Goal: Check status: Check status

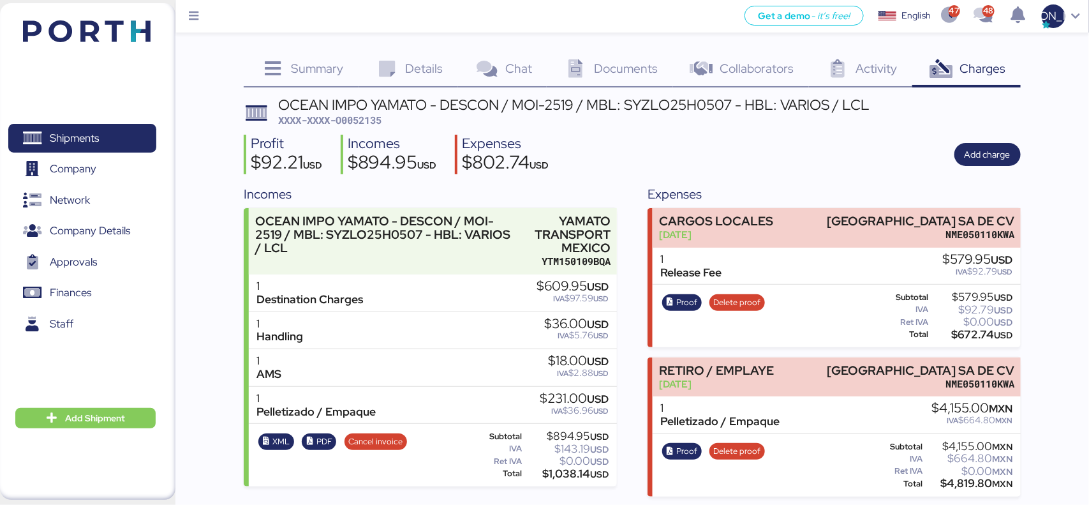
click at [602, 53] on div "Documents 0" at bounding box center [610, 70] width 126 height 34
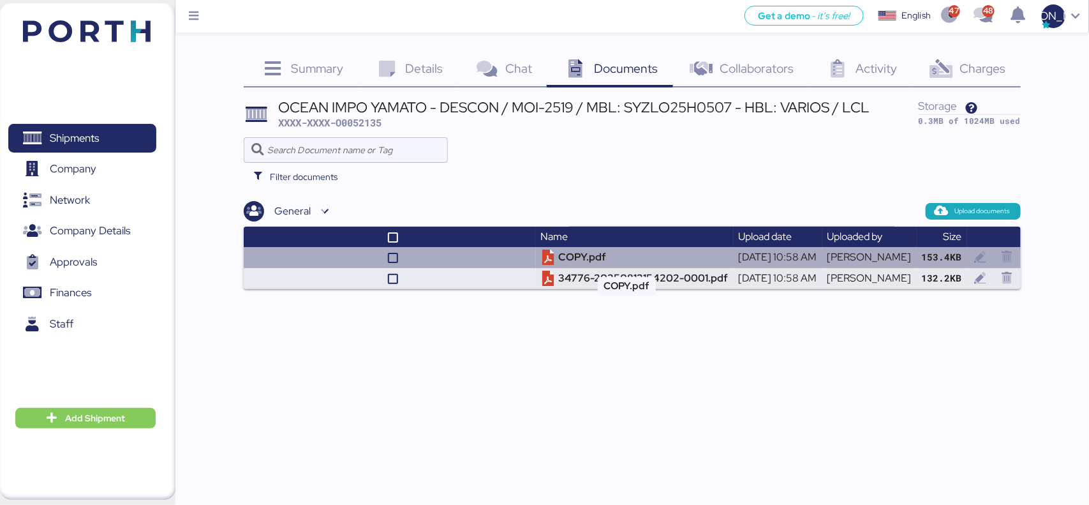
click at [552, 260] on td "COPY.pdf" at bounding box center [635, 257] width 198 height 21
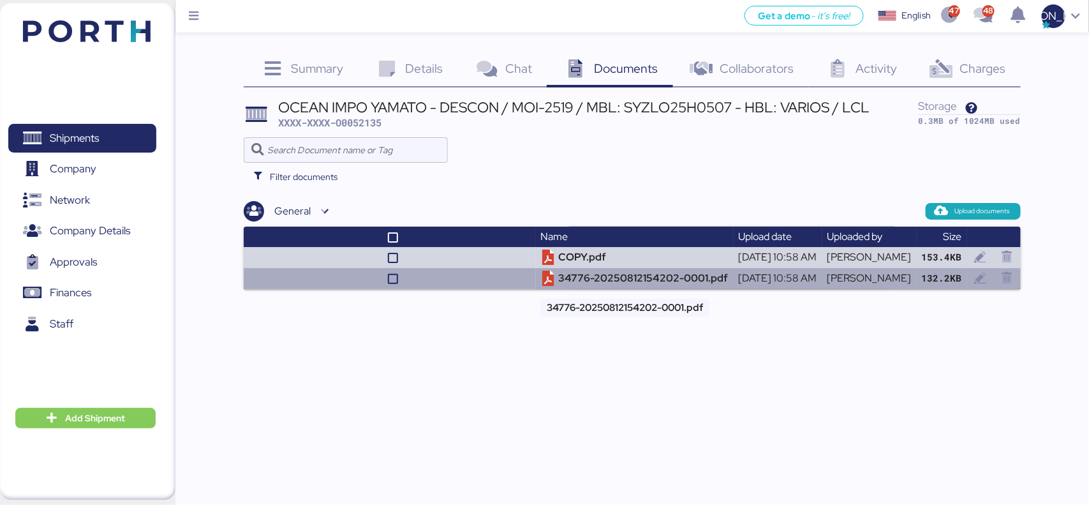
click at [604, 273] on td "34776-20250812154202-0001.pdf" at bounding box center [635, 278] width 198 height 21
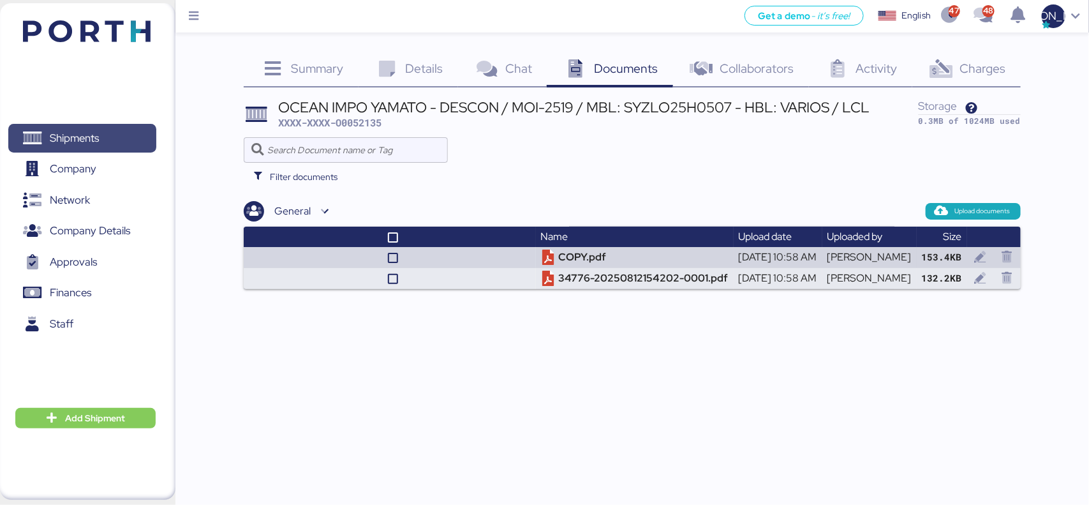
click at [118, 145] on span "Shipments" at bounding box center [81, 138] width 137 height 18
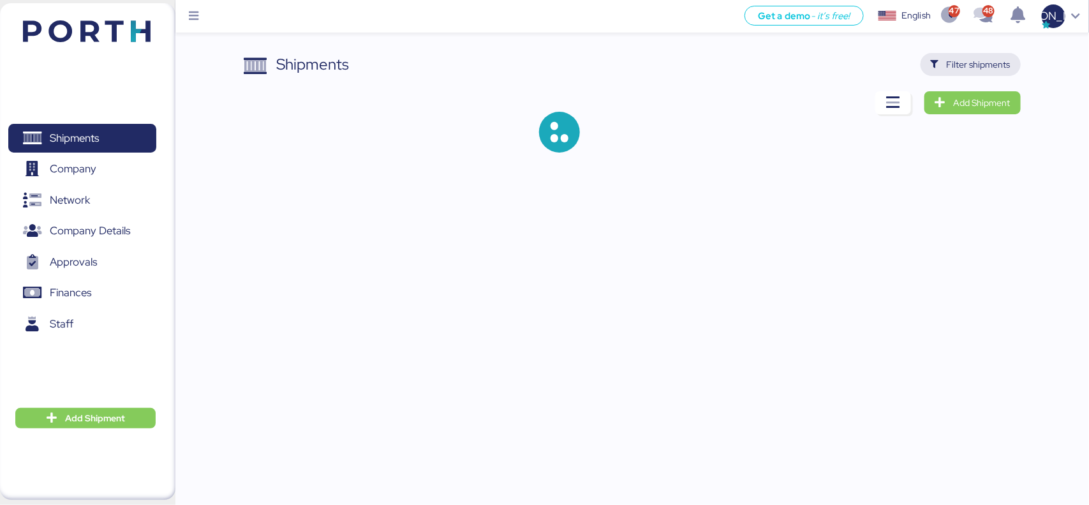
click at [976, 54] on span "Filter shipments" at bounding box center [970, 64] width 100 height 23
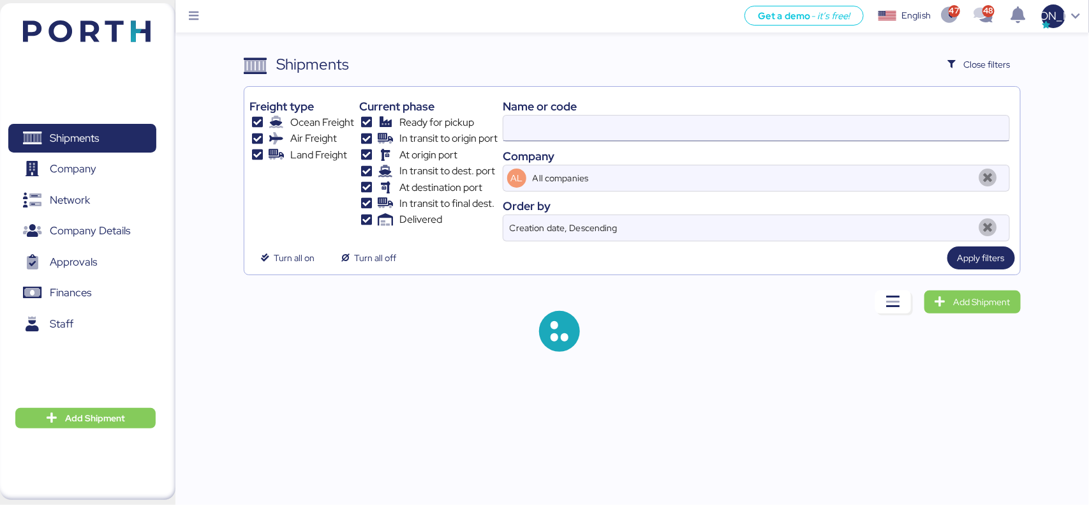
click at [669, 125] on input at bounding box center [755, 128] width 505 height 26
paste input "O0052056"
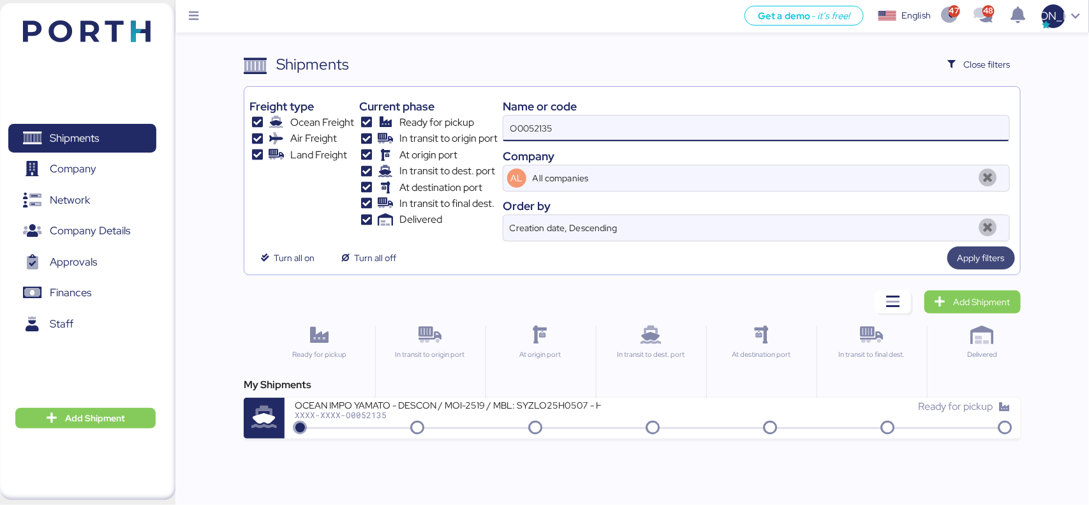
type input "O0052135"
click at [981, 258] on span "Apply filters" at bounding box center [980, 257] width 47 height 15
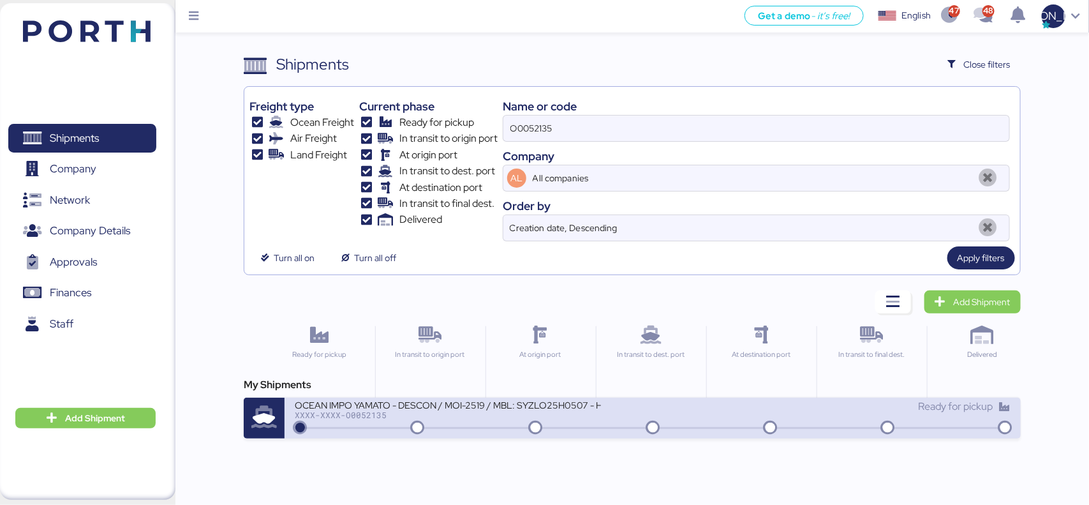
click at [457, 401] on div "OCEAN IMPO YAMATO - DESCON / MOI-2519 / MBL: SYZLO25H0507 - HBL: VARIOS / LCL" at bounding box center [448, 404] width 306 height 11
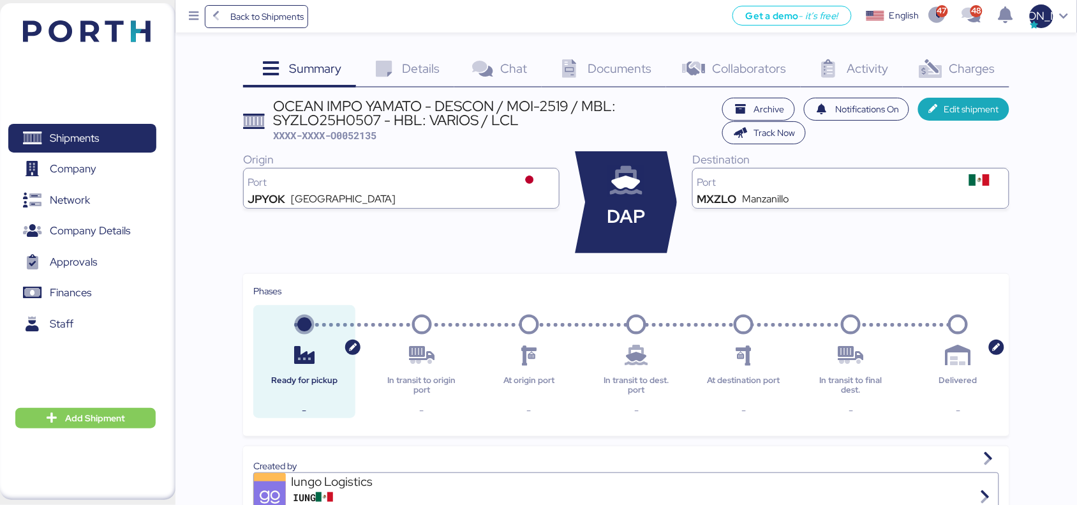
click at [990, 68] on span "Charges" at bounding box center [972, 68] width 46 height 17
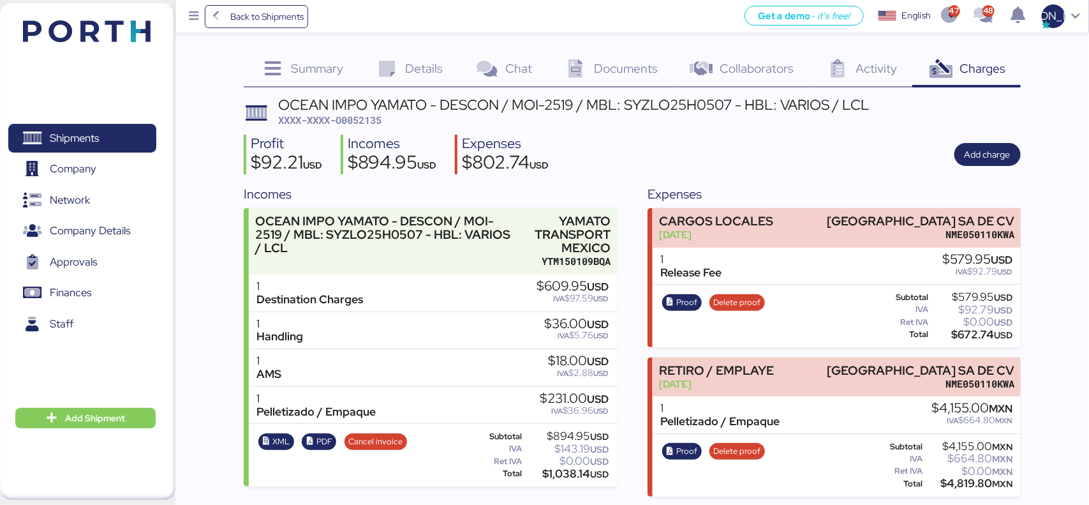
click at [450, 361] on div "1 AMS $18.00 USD IVA $2.88 USD" at bounding box center [432, 368] width 367 height 38
click at [87, 129] on span "Shipments" at bounding box center [81, 138] width 137 height 18
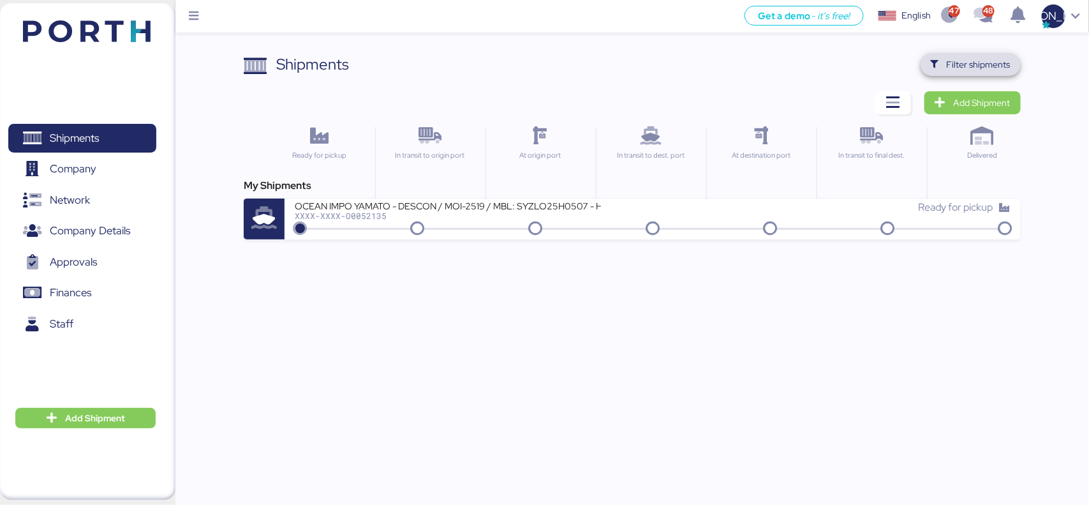
click at [972, 55] on span "Filter shipments" at bounding box center [971, 64] width 80 height 18
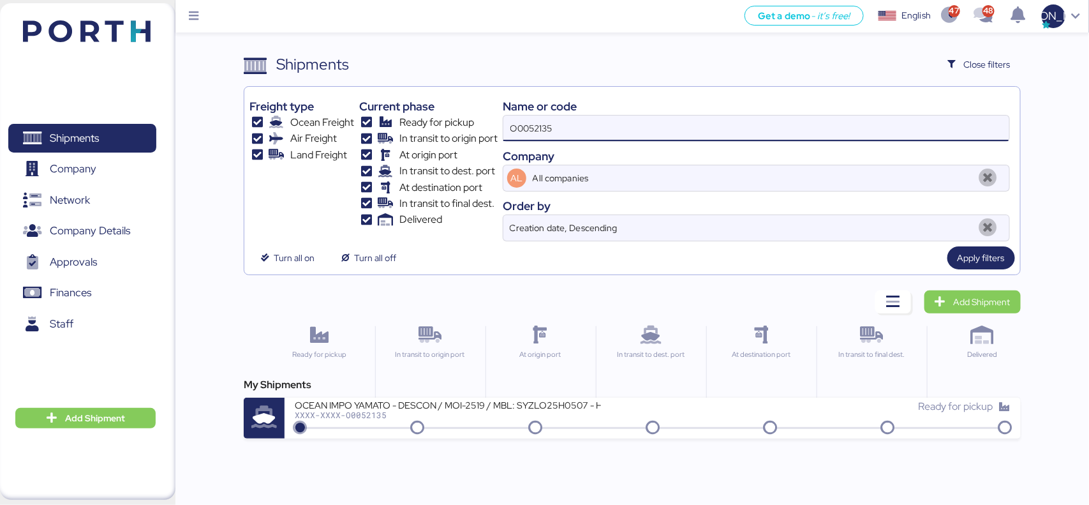
drag, startPoint x: 607, startPoint y: 136, endPoint x: 436, endPoint y: 124, distance: 171.3
click at [436, 124] on div "Freight type Ocean Freight Air Freight Land Freight Current phase Ready for pic…" at bounding box center [631, 166] width 765 height 149
paste input "056"
type input "O0052056"
click at [1008, 263] on span "Apply filters" at bounding box center [981, 257] width 68 height 23
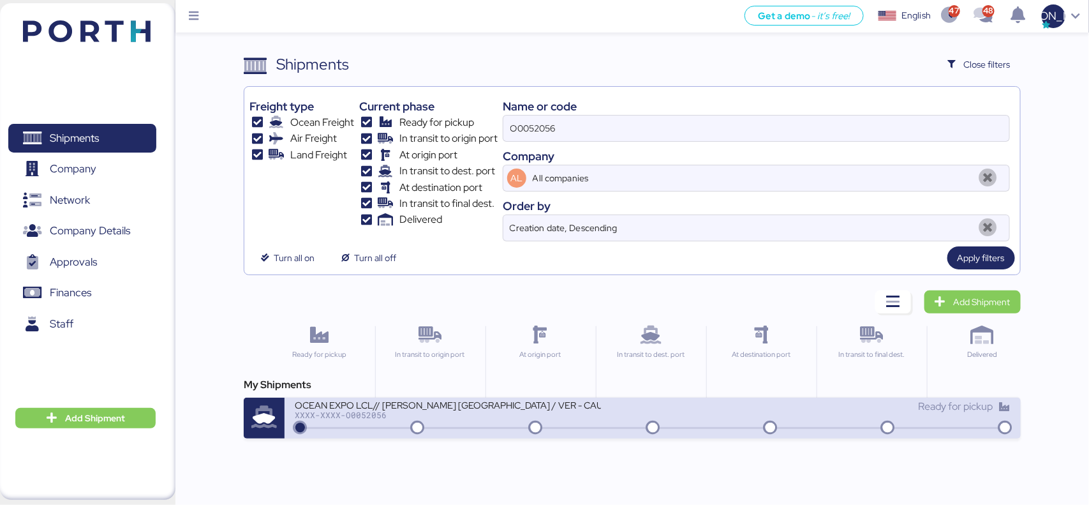
click at [361, 409] on div "OCEAN EXPO LCL// [PERSON_NAME] [GEOGRAPHIC_DATA] / VER - CAUCEDO" at bounding box center [448, 404] width 306 height 11
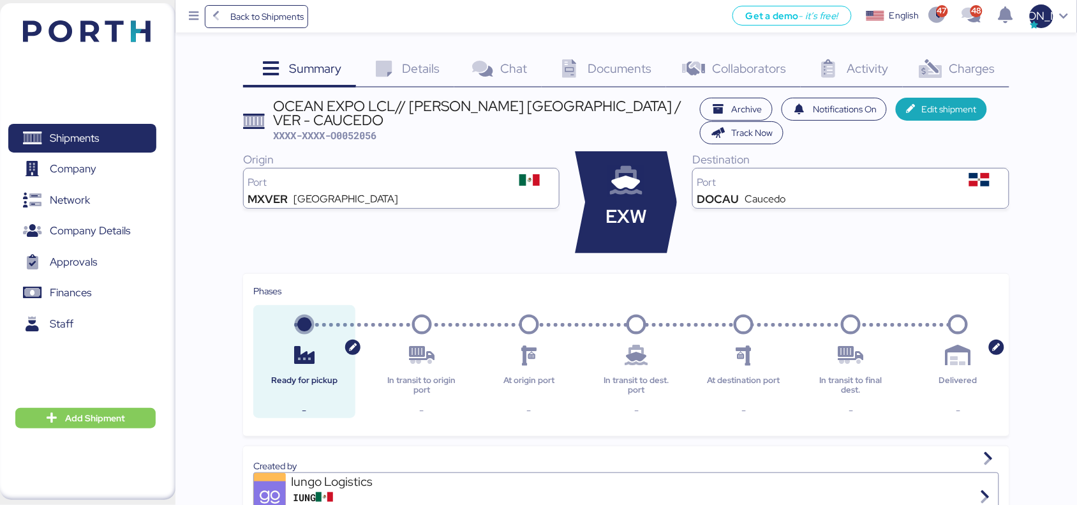
click at [981, 72] on span "Charges" at bounding box center [972, 68] width 46 height 17
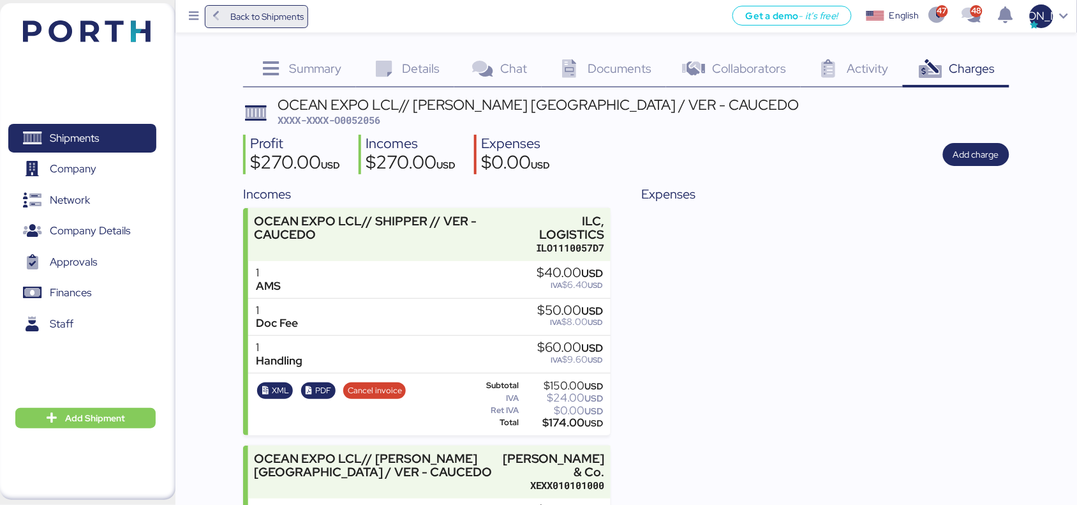
click at [232, 23] on span "Back to Shipments" at bounding box center [266, 16] width 73 height 15
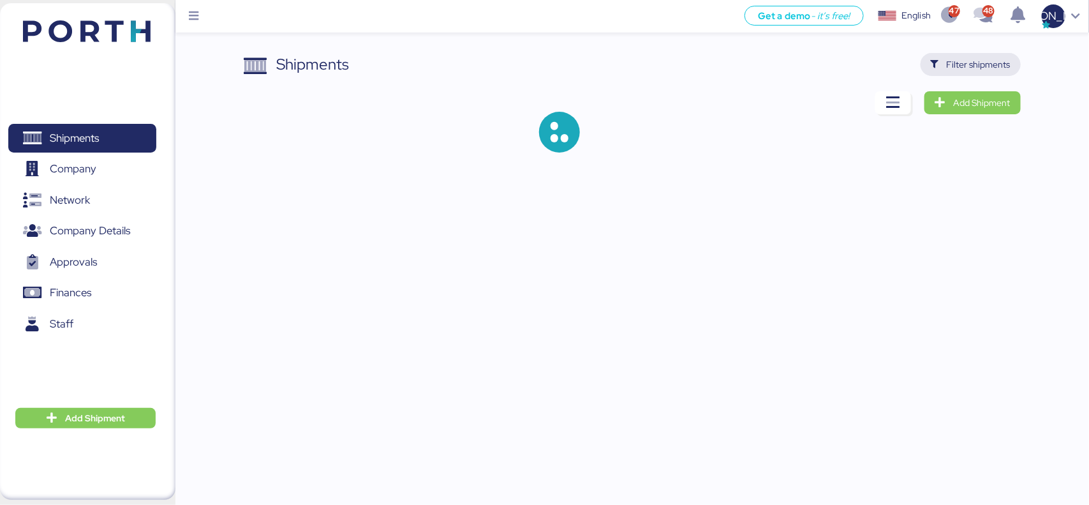
click at [945, 68] on span "Filter shipments" at bounding box center [971, 64] width 80 height 18
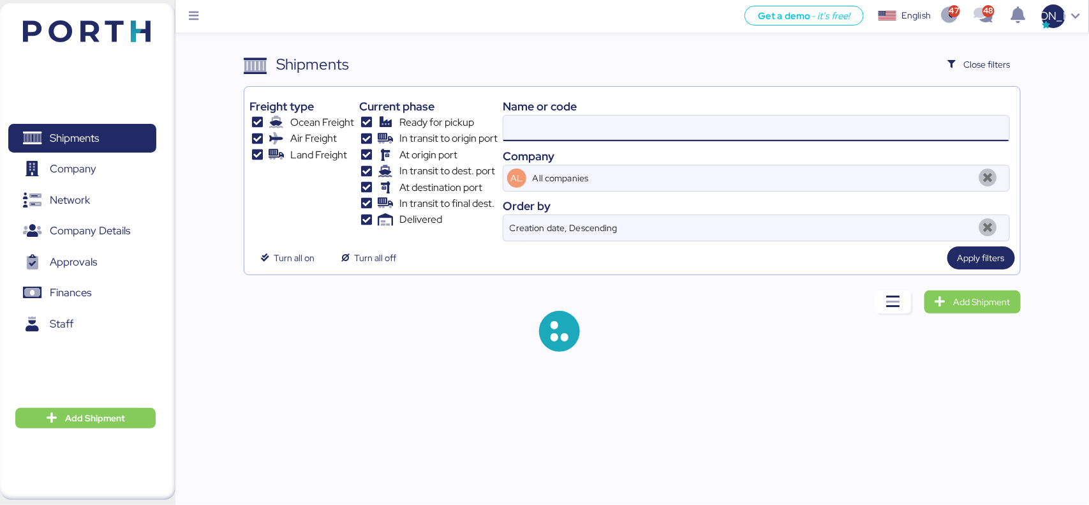
click at [627, 122] on input at bounding box center [755, 128] width 505 height 26
paste input "O0052128"
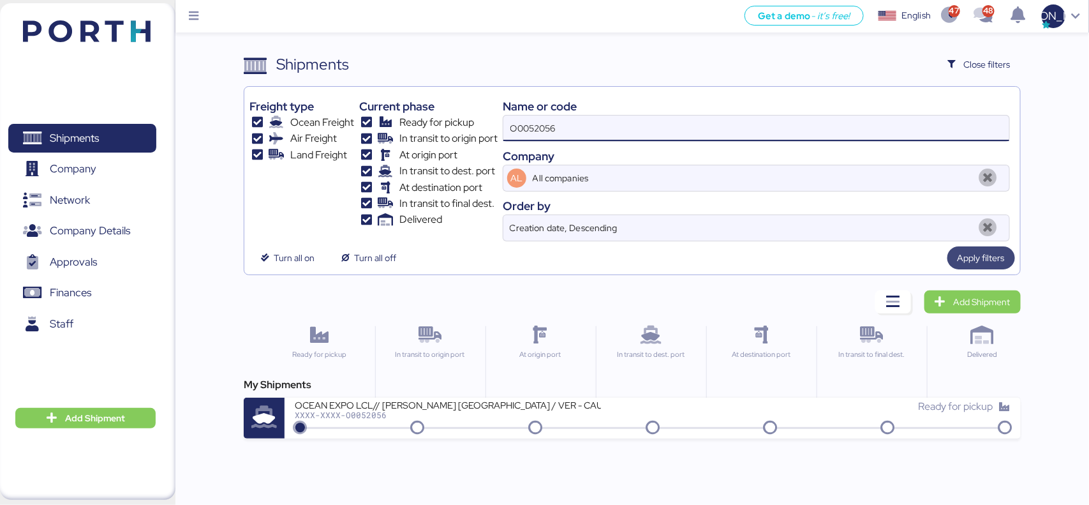
type input "O0052056"
click at [975, 255] on span "Apply filters" at bounding box center [980, 257] width 47 height 15
click at [735, 253] on div "Turn all on Turn all off Apply filters" at bounding box center [631, 257] width 765 height 23
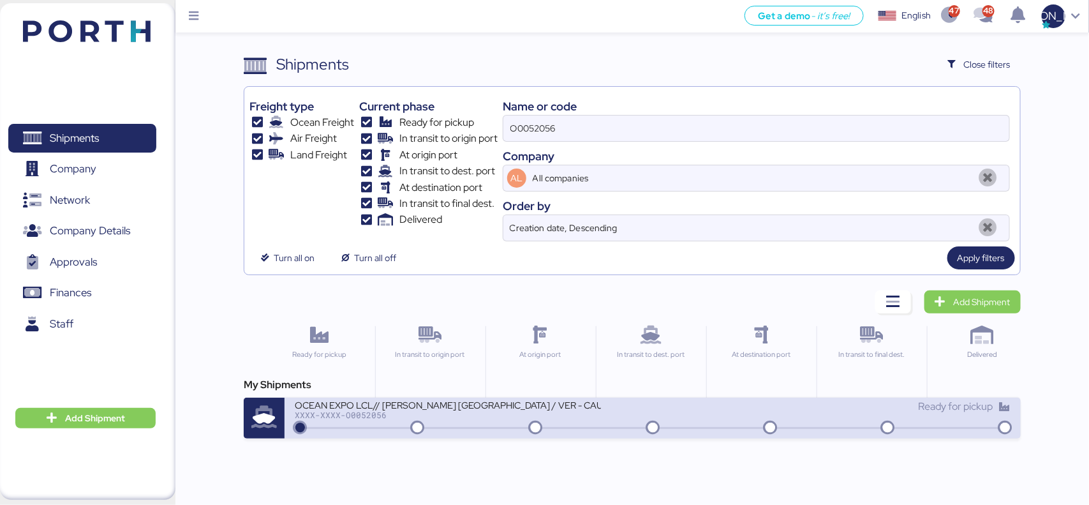
click at [445, 410] on div "OCEAN EXPO LCL// [PERSON_NAME] [GEOGRAPHIC_DATA] / VER - CAUCEDO" at bounding box center [448, 404] width 306 height 11
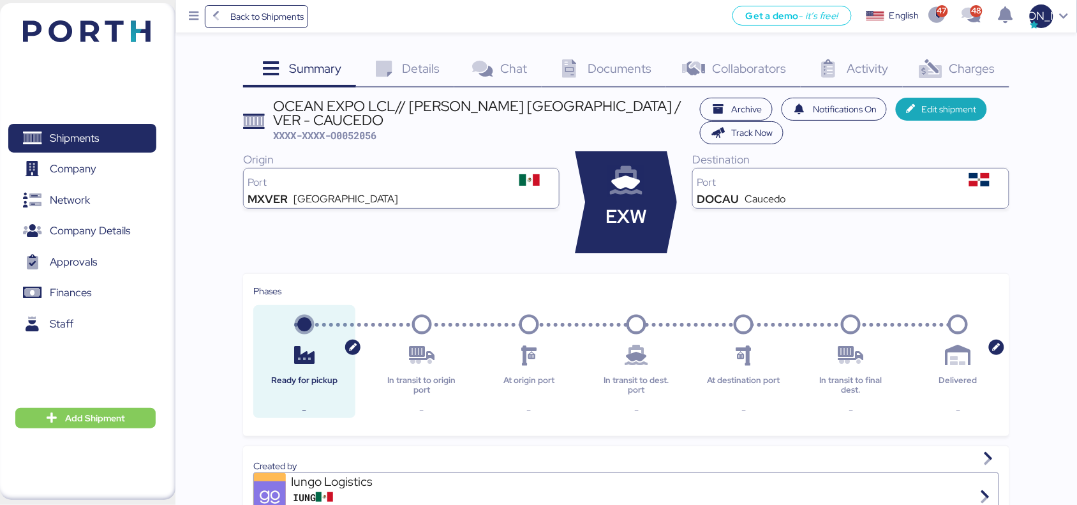
click at [972, 80] on div "Charges 0" at bounding box center [956, 70] width 107 height 34
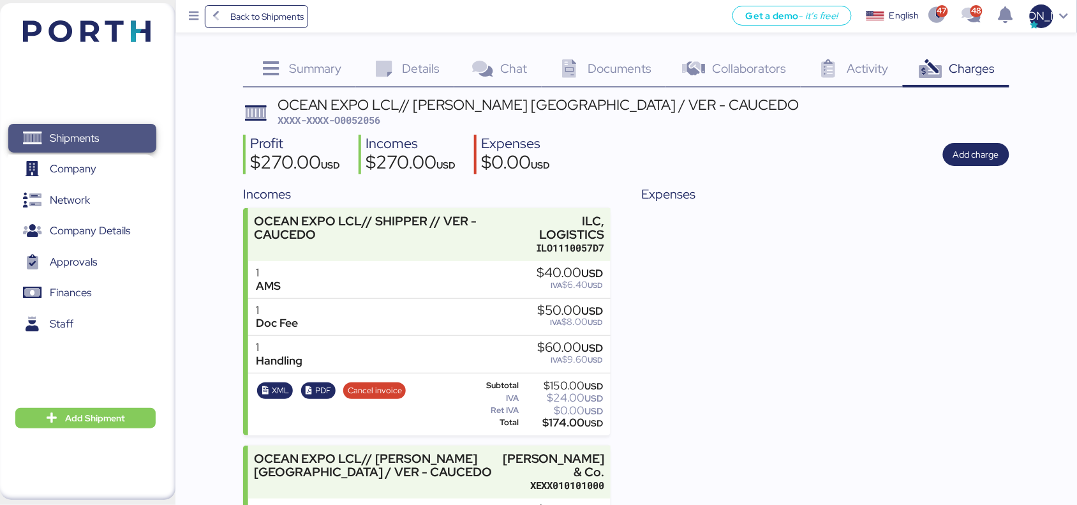
click at [110, 147] on span "Shipments" at bounding box center [81, 138] width 137 height 18
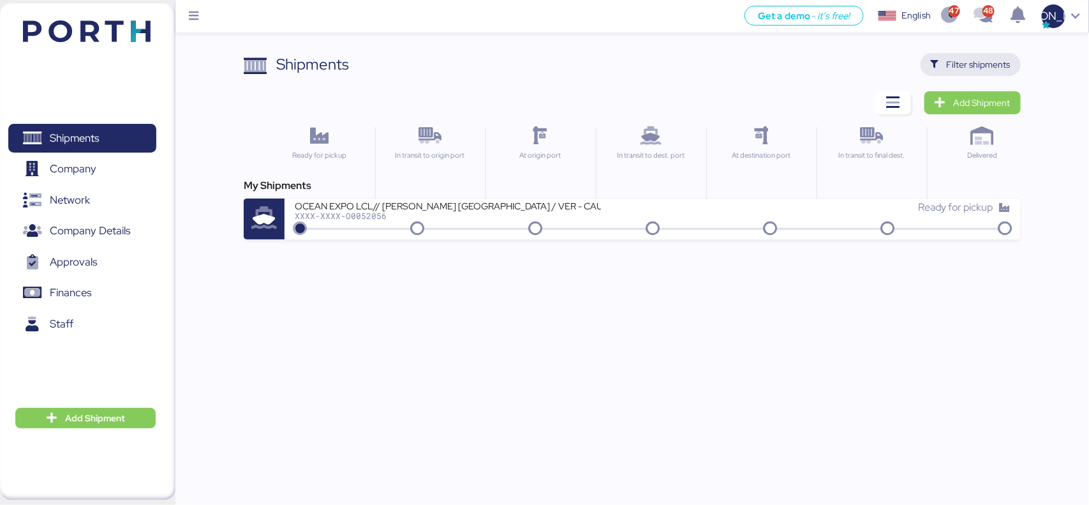
click at [958, 62] on span "Filter shipments" at bounding box center [979, 64] width 64 height 15
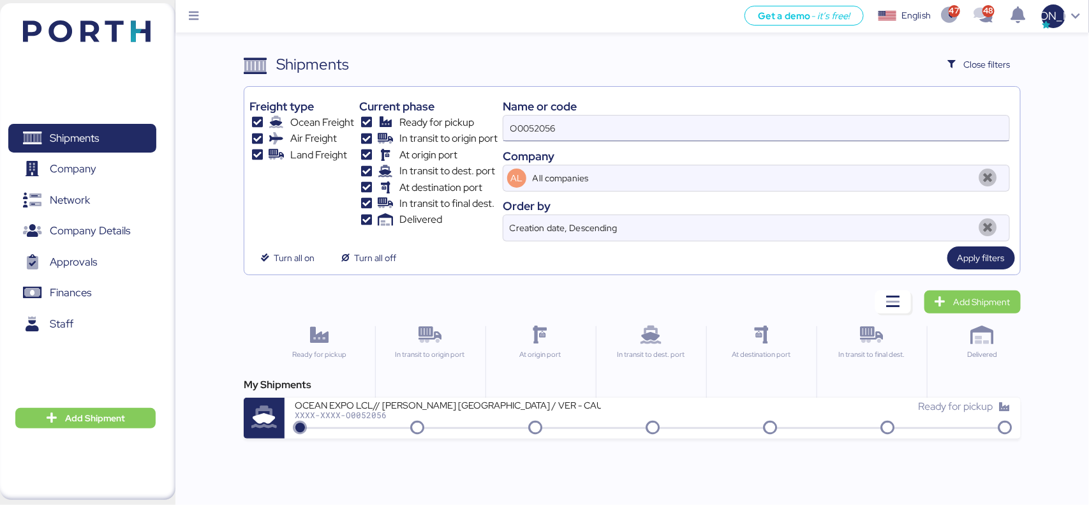
click at [584, 137] on input "O0052056" at bounding box center [755, 128] width 505 height 26
paste input "O0052128"
click at [968, 253] on span "Apply filters" at bounding box center [980, 257] width 47 height 15
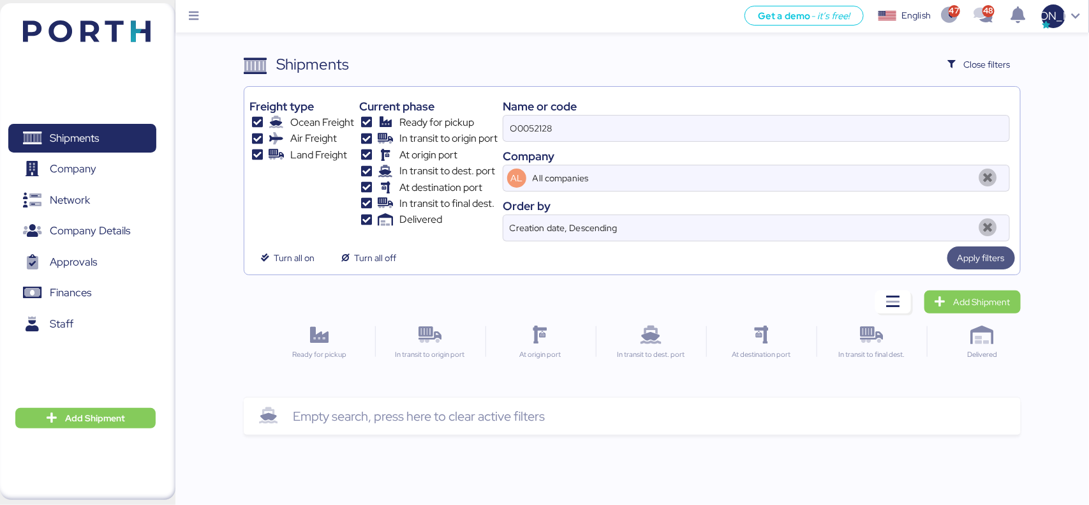
click at [998, 260] on span "Apply filters" at bounding box center [980, 257] width 47 height 15
click at [696, 126] on input "O0052128" at bounding box center [755, 128] width 505 height 26
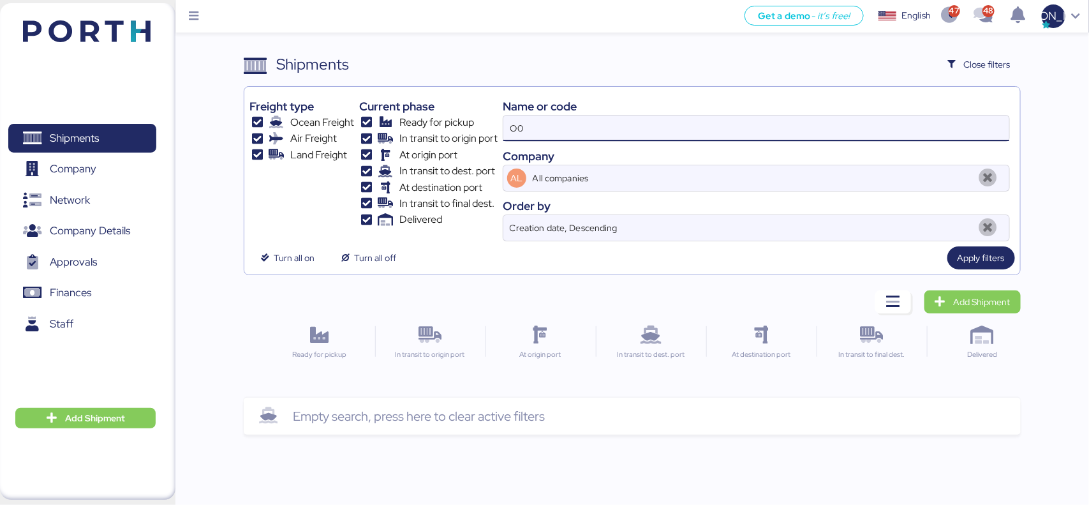
type input "O"
paste input "O0052128"
click at [987, 256] on span "Apply filters" at bounding box center [980, 257] width 47 height 15
click at [579, 121] on input "O0052128" at bounding box center [755, 128] width 505 height 26
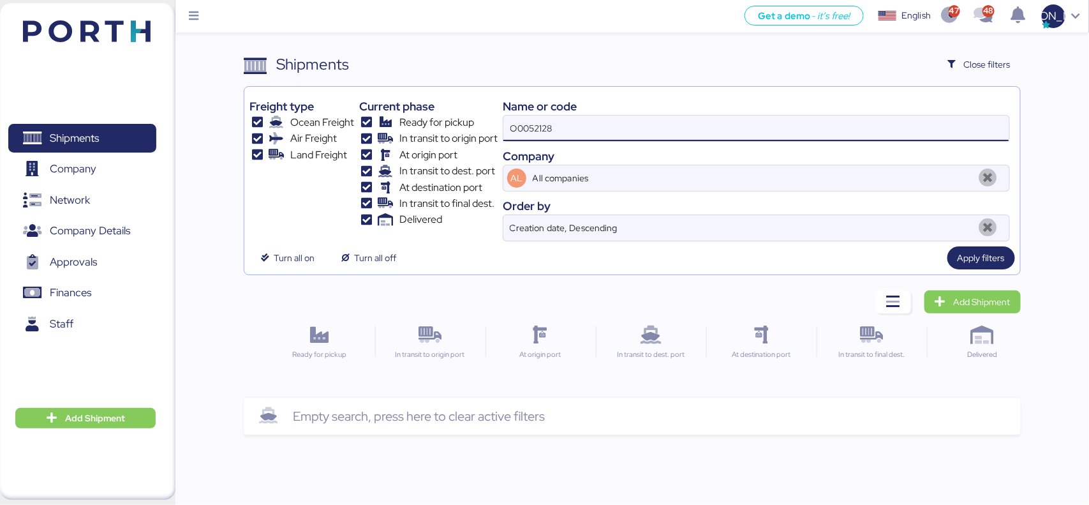
paste input "15"
click at [964, 257] on span "Apply filters" at bounding box center [980, 257] width 47 height 15
drag, startPoint x: 598, startPoint y: 134, endPoint x: 469, endPoint y: 145, distance: 130.0
click at [469, 145] on div "Freight type Ocean Freight Air Freight Land Freight Current phase Ready for pic…" at bounding box center [631, 166] width 765 height 149
paste input "O0051934"
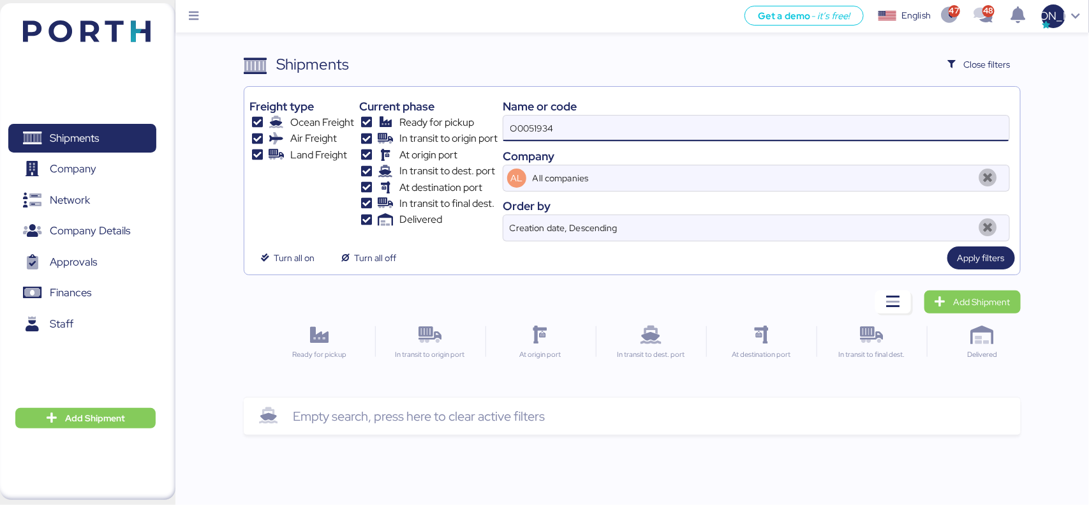
type input "O0051934"
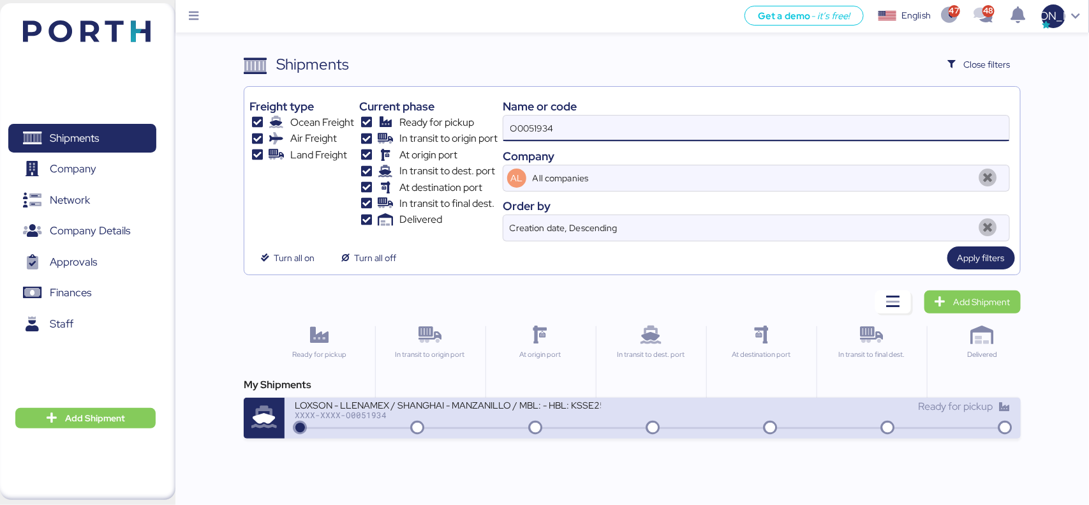
click at [458, 429] on div at bounding box center [652, 428] width 710 height 2
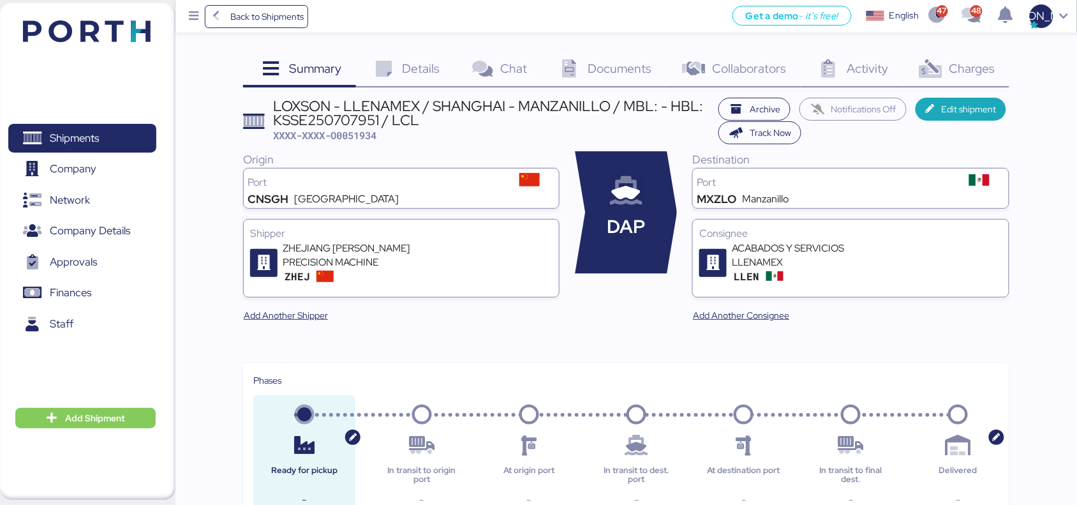
click at [939, 71] on icon at bounding box center [930, 69] width 27 height 18
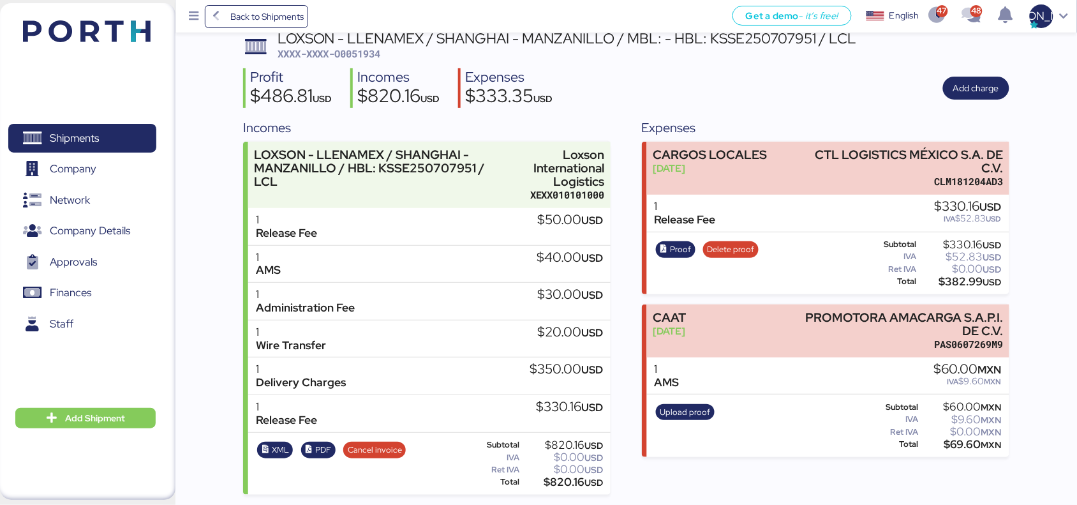
scroll to position [67, 0]
